Goal: Find specific page/section

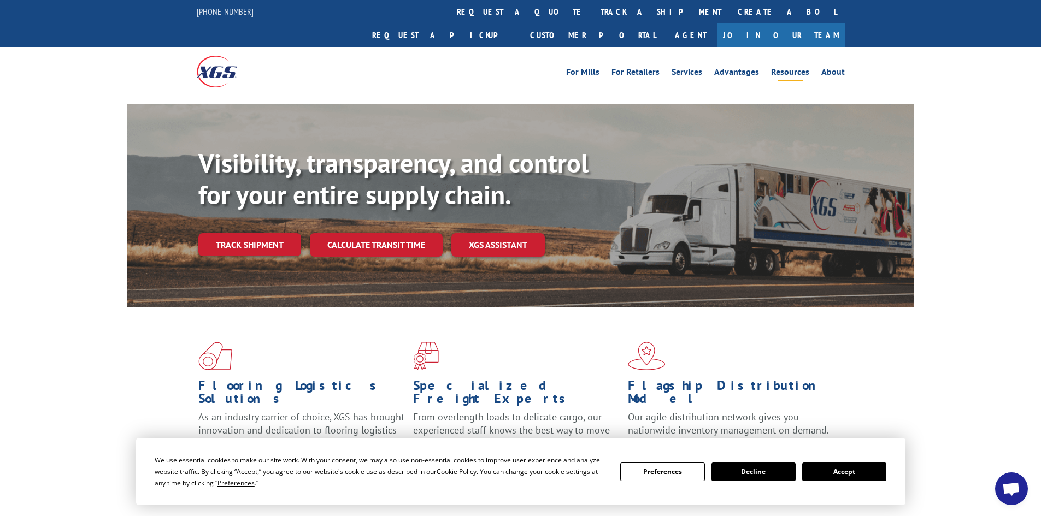
click at [786, 68] on link "Resources" at bounding box center [790, 74] width 38 height 12
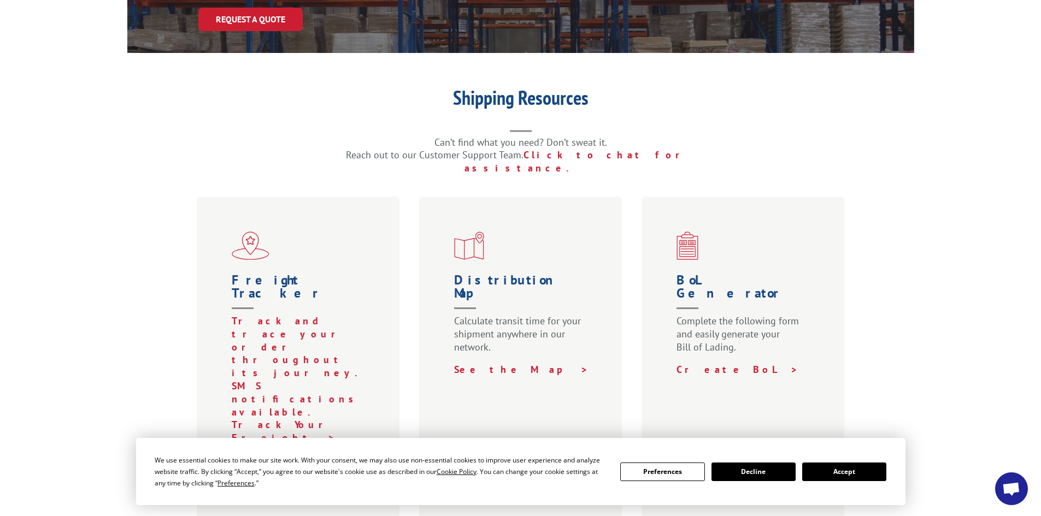
scroll to position [218, 0]
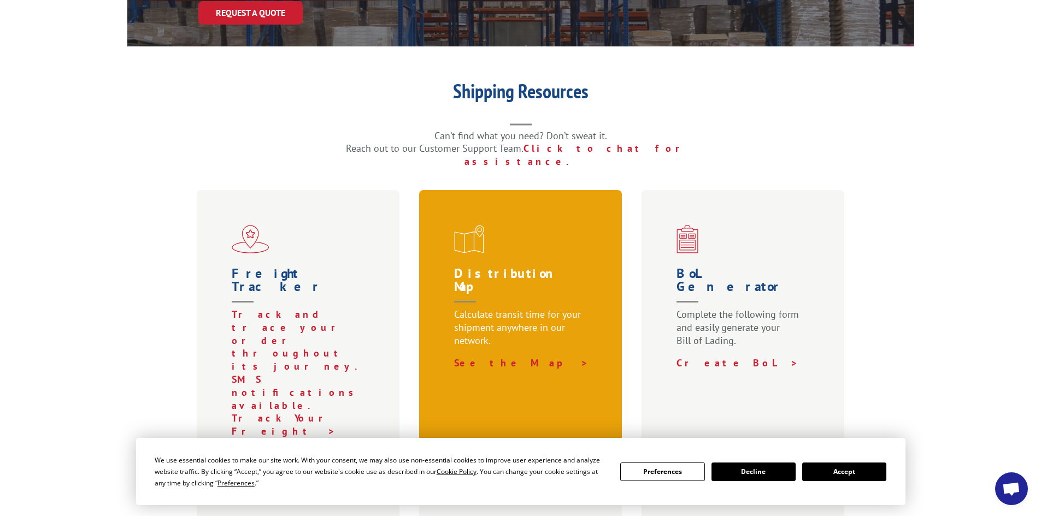
click at [502, 267] on h1 "Distribution Map" at bounding box center [523, 287] width 138 height 41
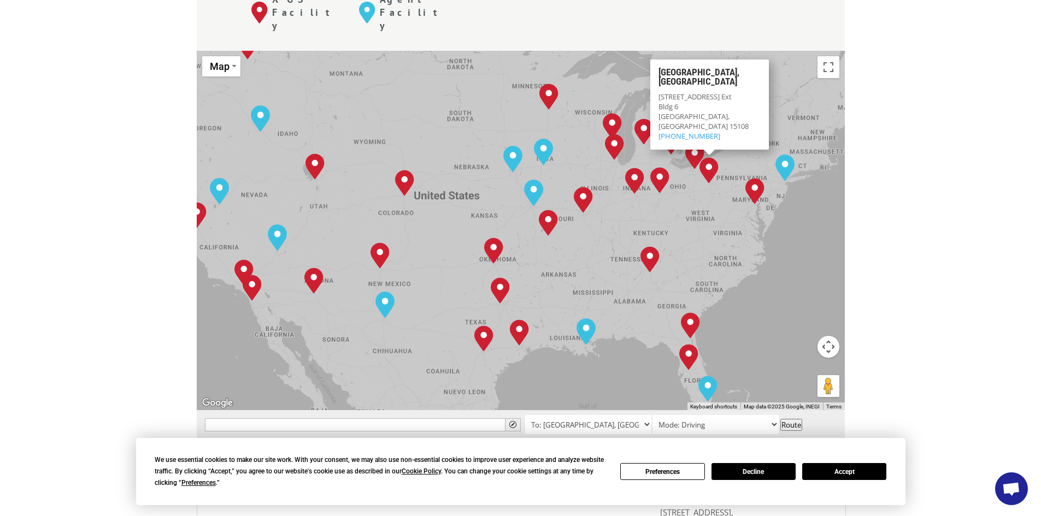
scroll to position [492, 0]
click at [711, 163] on div "[GEOGRAPHIC_DATA], [GEOGRAPHIC_DATA] [GEOGRAPHIC_DATA], [GEOGRAPHIC_DATA] [GEOG…" at bounding box center [521, 229] width 648 height 359
